Goal: Navigation & Orientation: Find specific page/section

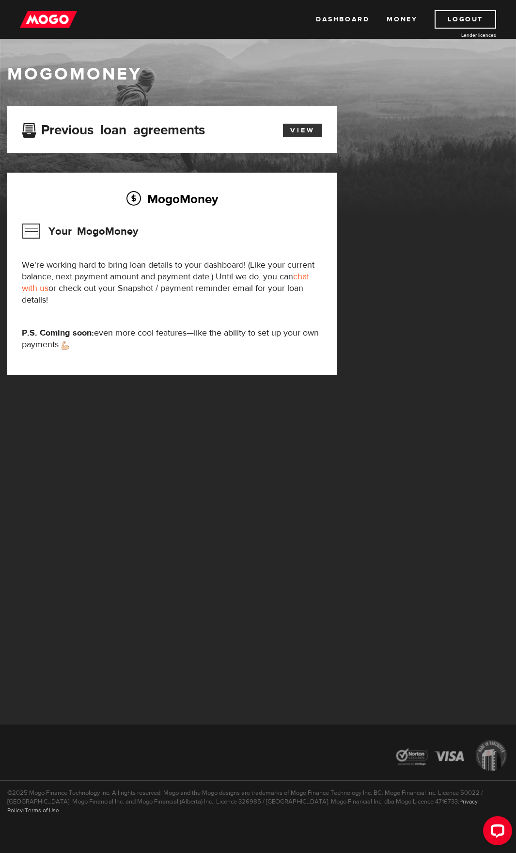
click at [304, 130] on link "View" at bounding box center [302, 131] width 39 height 14
click at [355, 24] on link "Dashboard" at bounding box center [342, 19] width 53 height 18
